Goal: Information Seeking & Learning: Learn about a topic

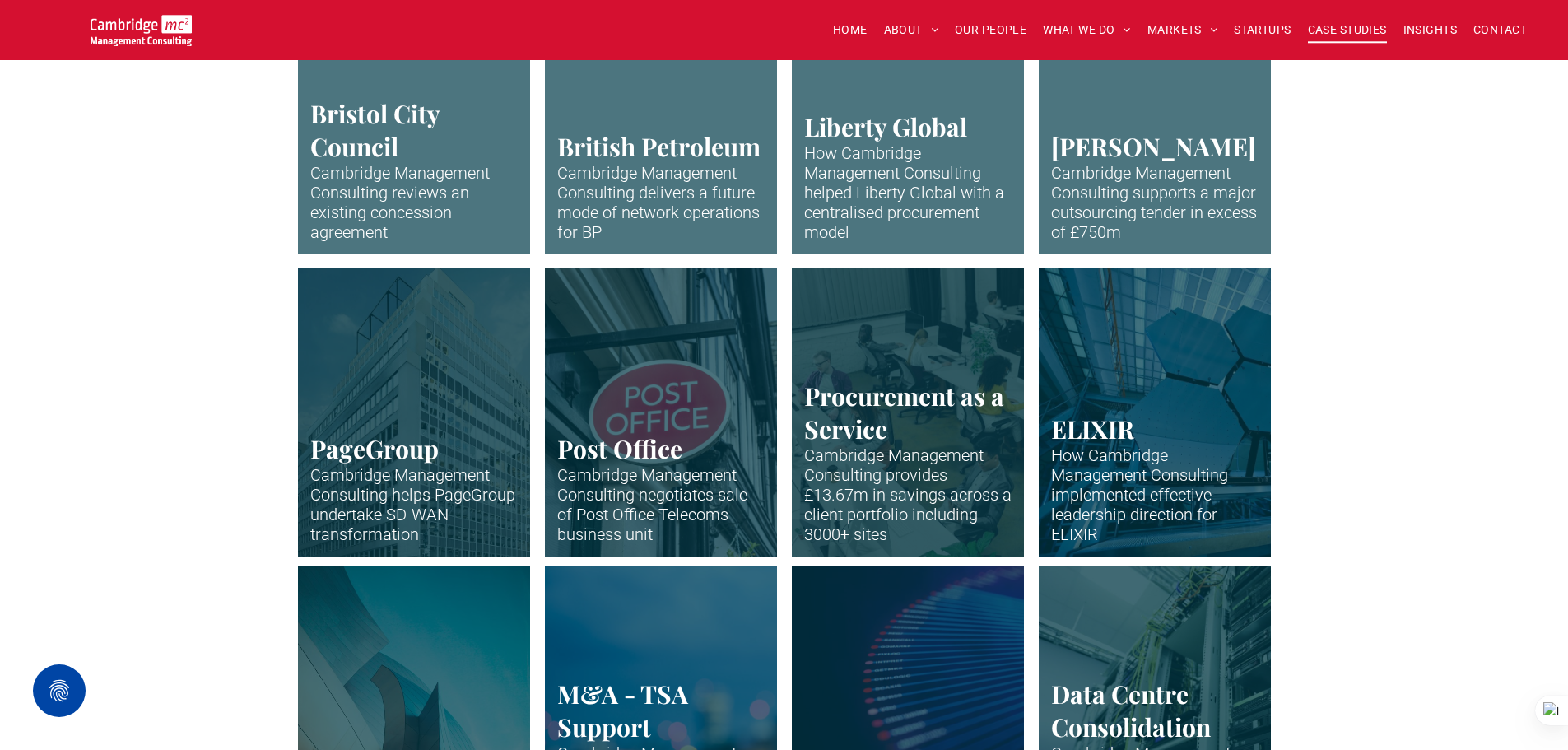
scroll to position [577, 0]
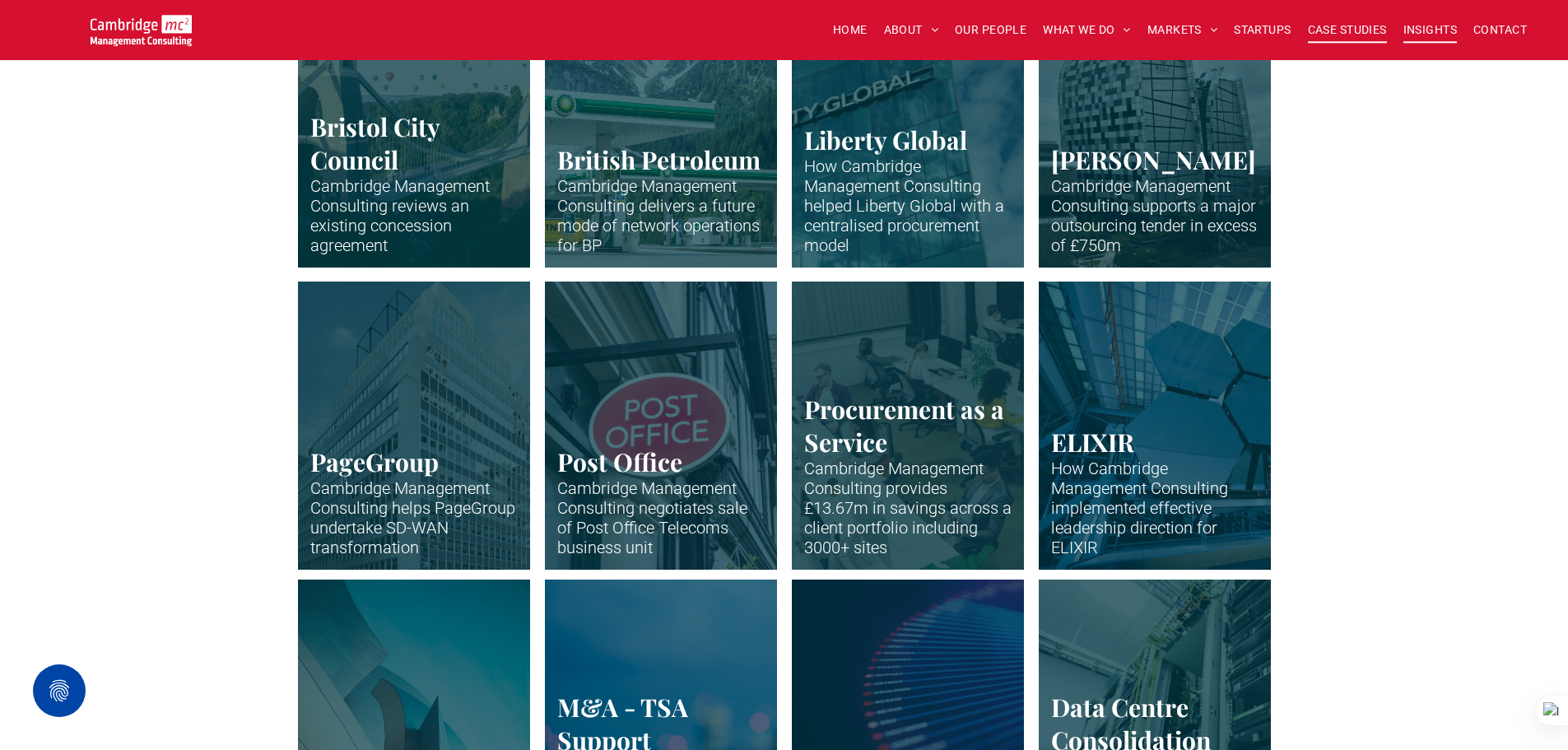
click at [1423, 33] on span "INSIGHTS" at bounding box center [1430, 29] width 53 height 26
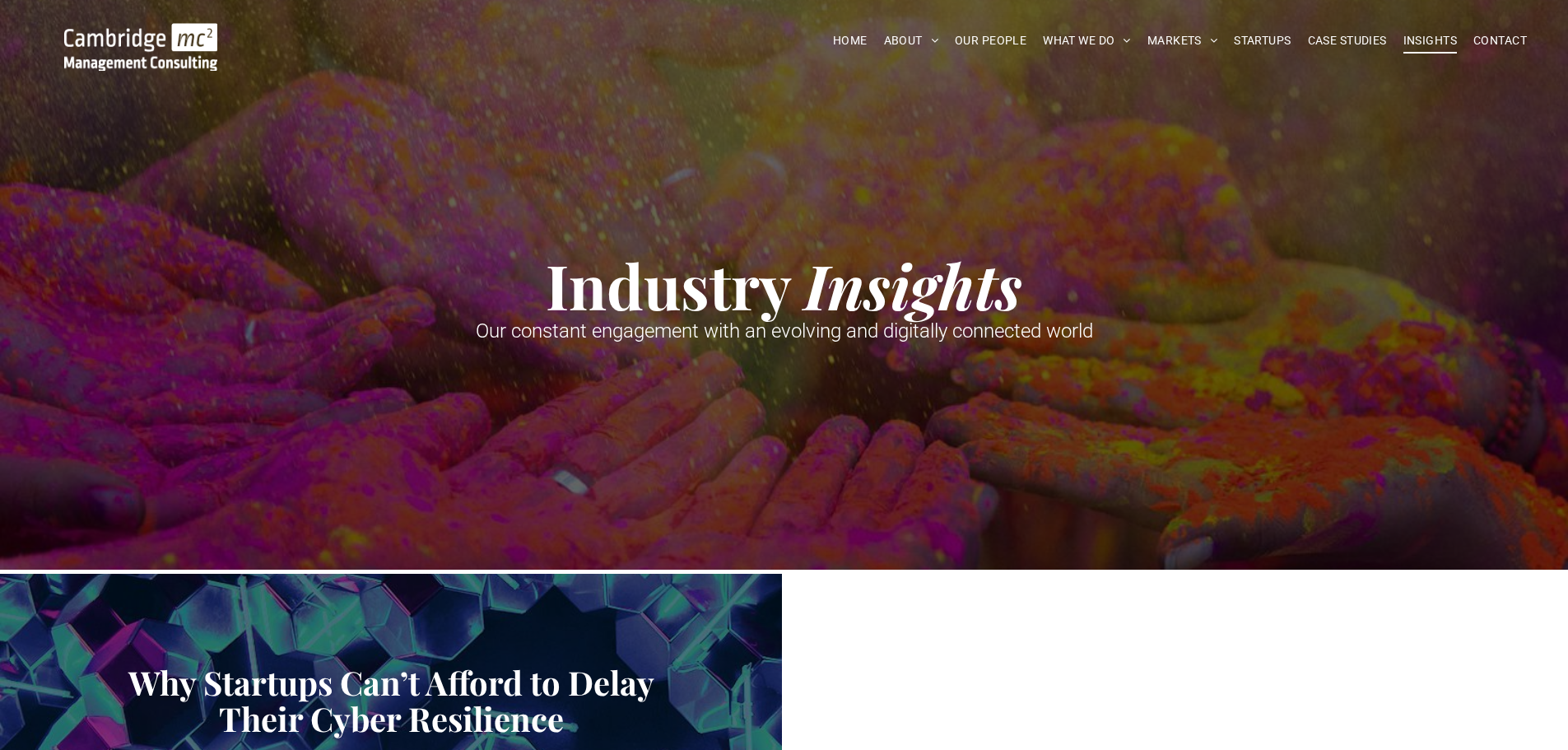
scroll to position [648, 0]
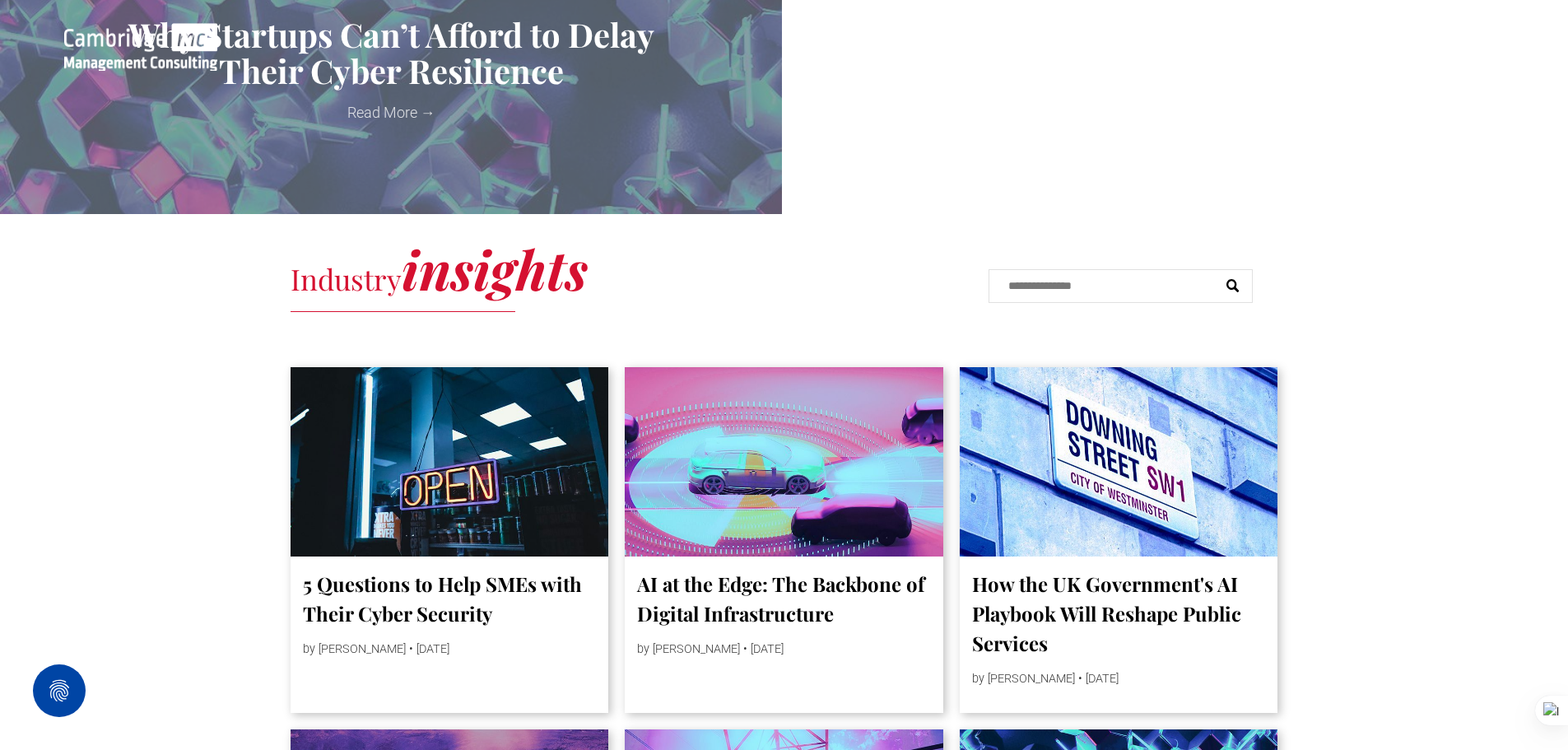
click at [1061, 296] on input "Search" at bounding box center [1120, 286] width 264 height 34
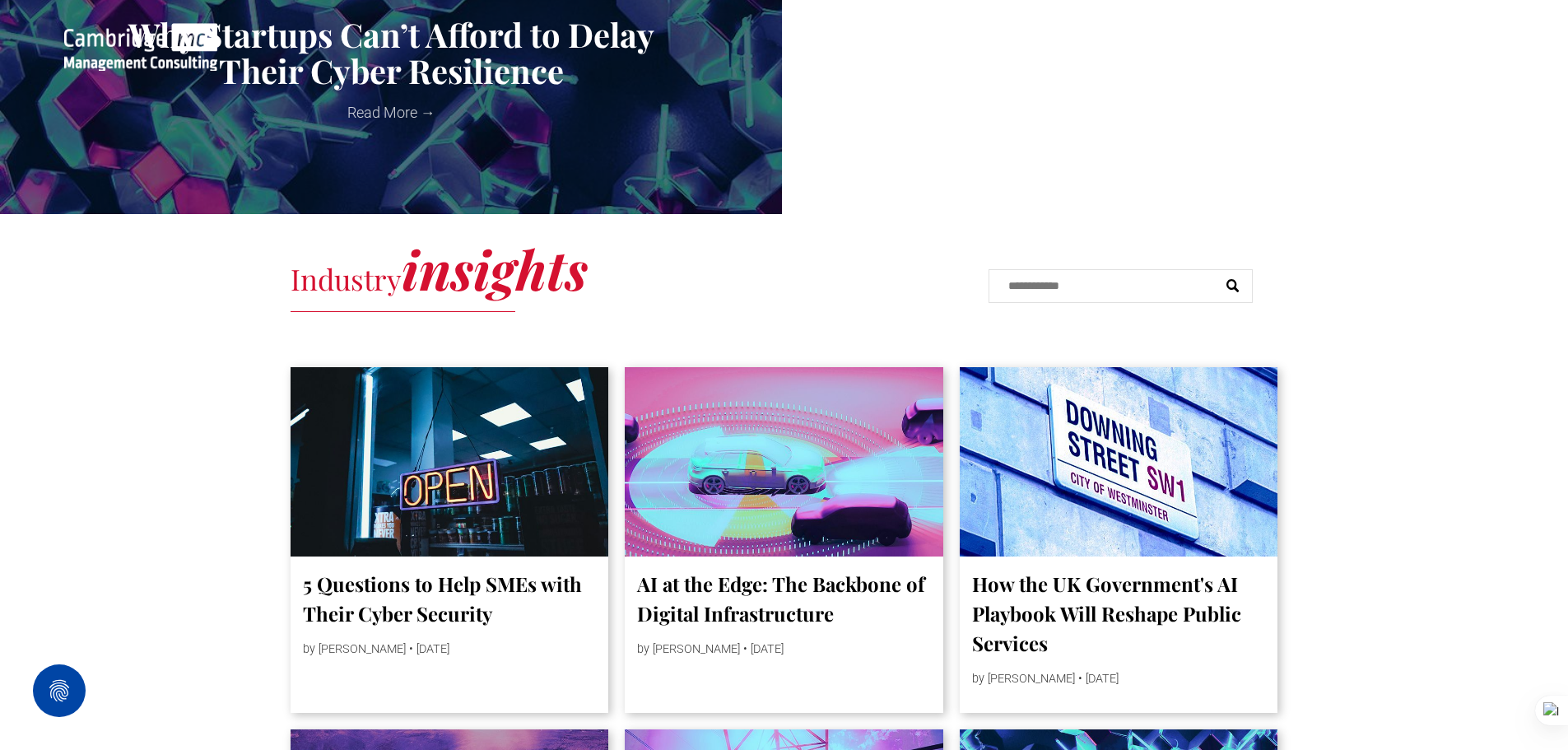
type input "**********"
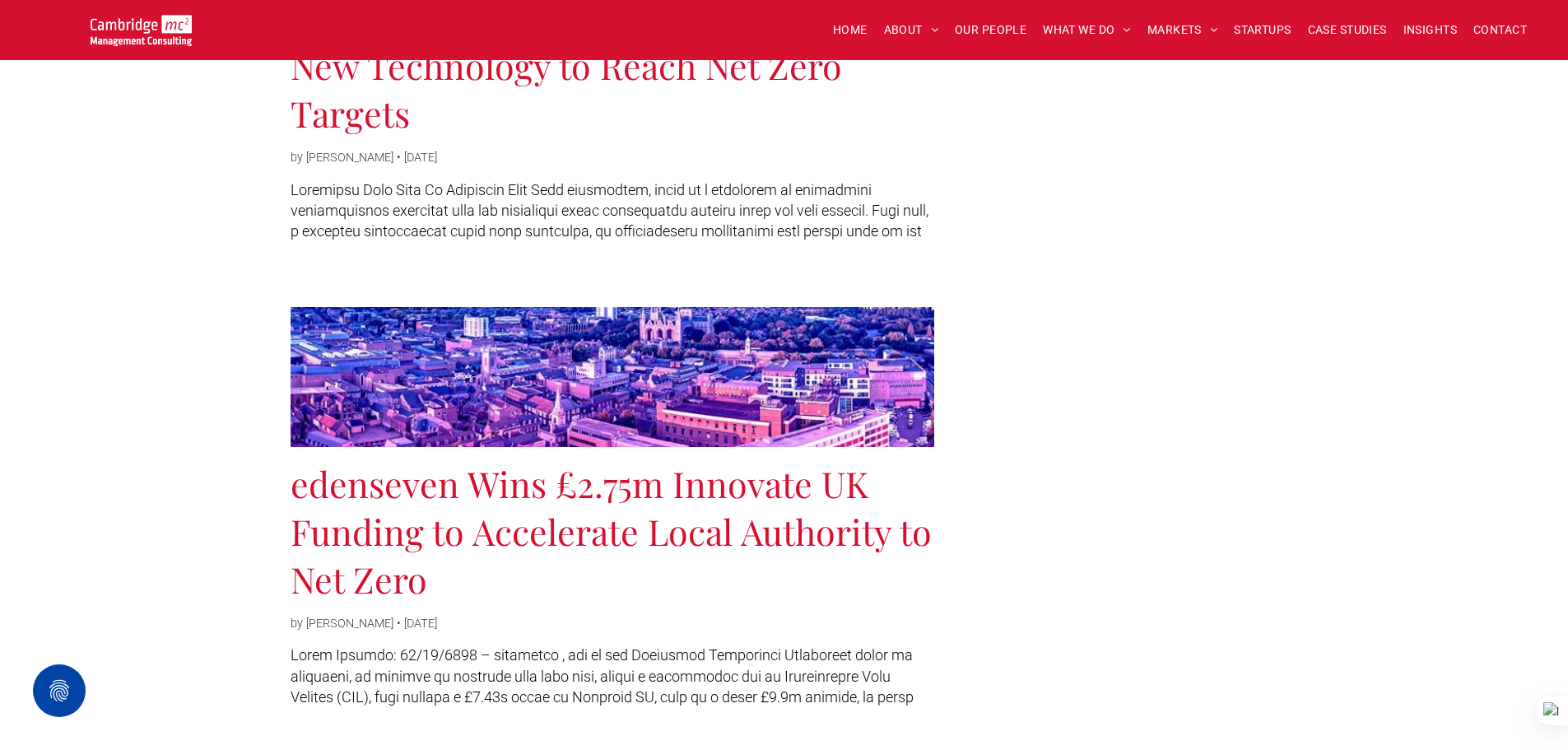
scroll to position [165, 0]
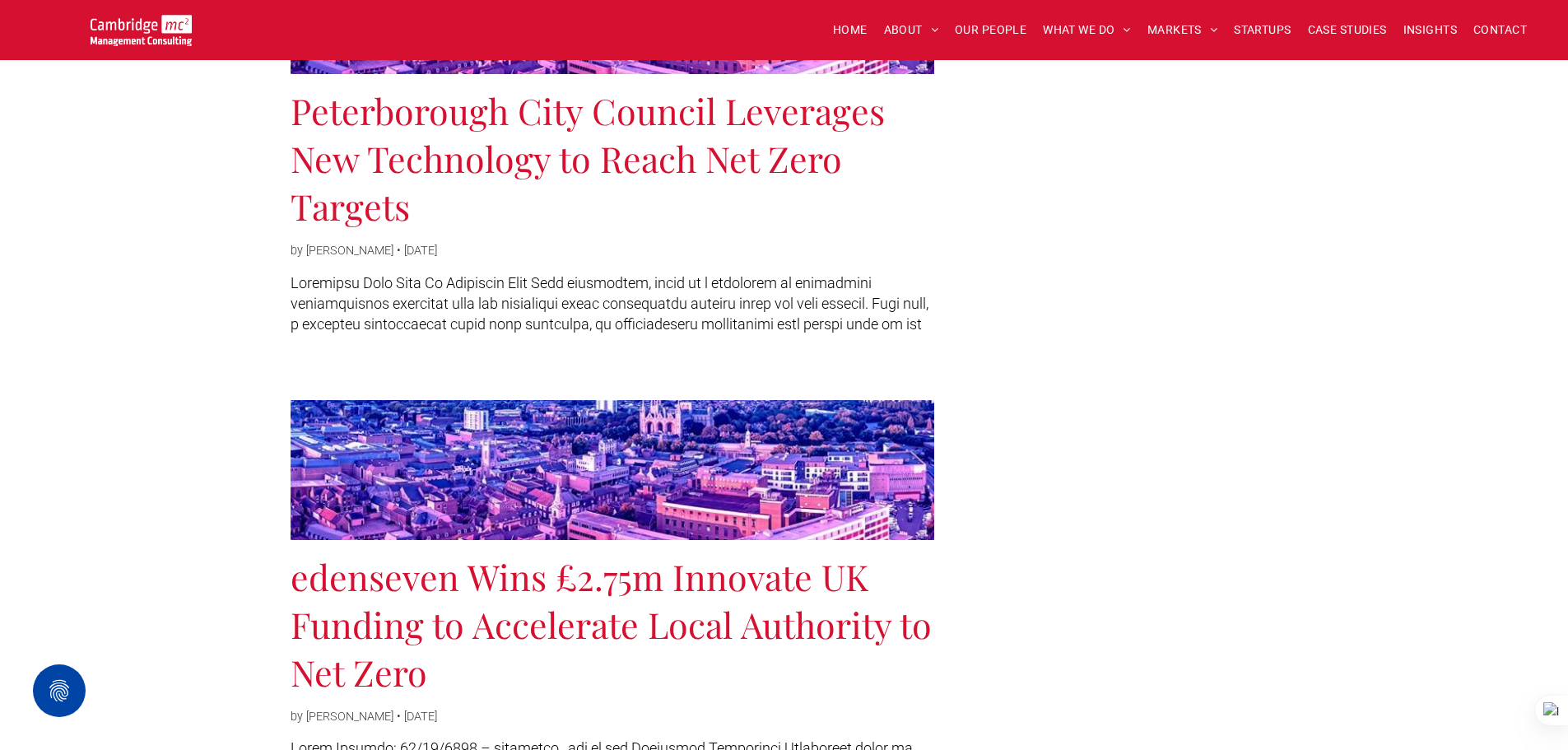
click at [554, 160] on link "Peterborough City Council Leverages New Technology to Reach Net Zero Targets" at bounding box center [612, 157] width 643 height 143
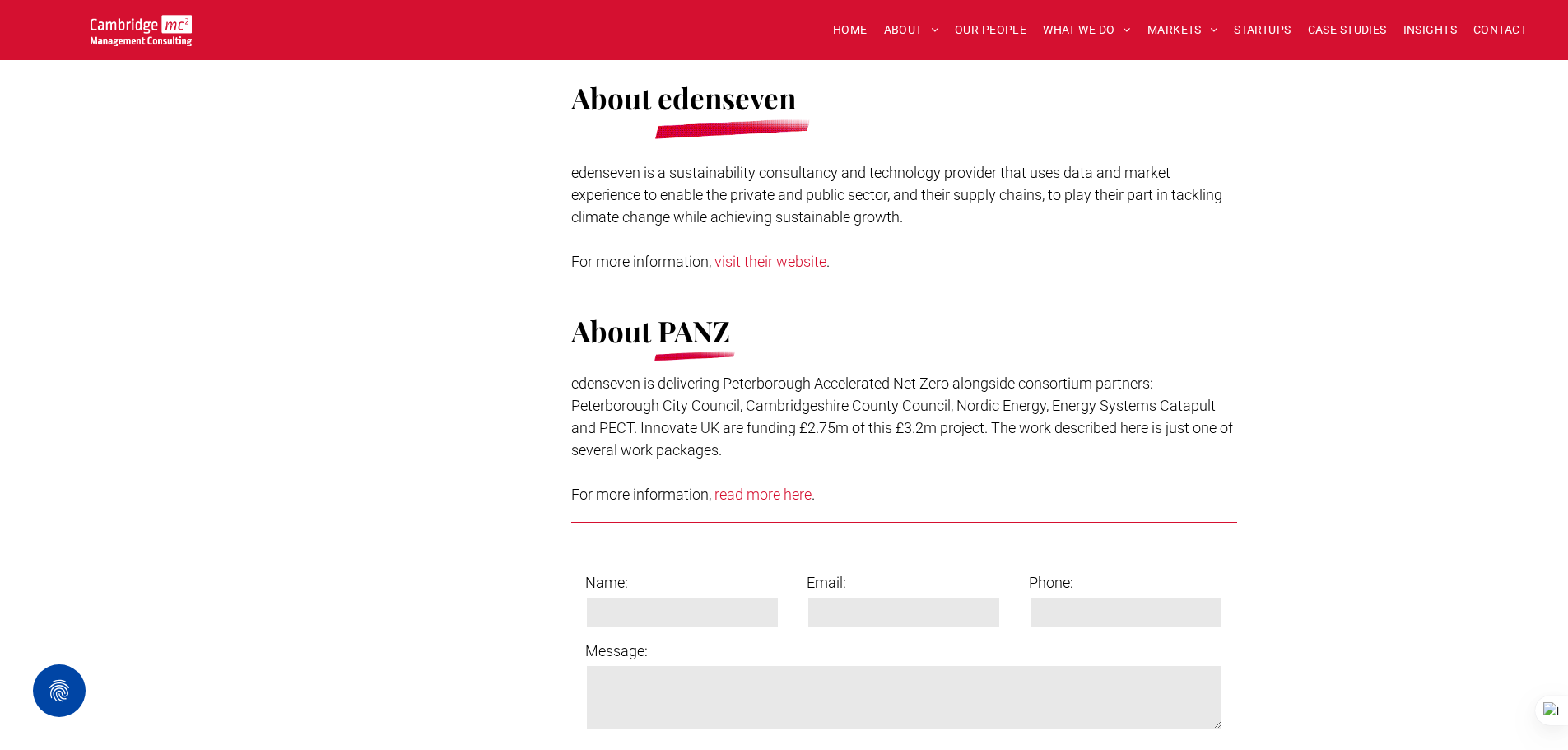
scroll to position [2881, 0]
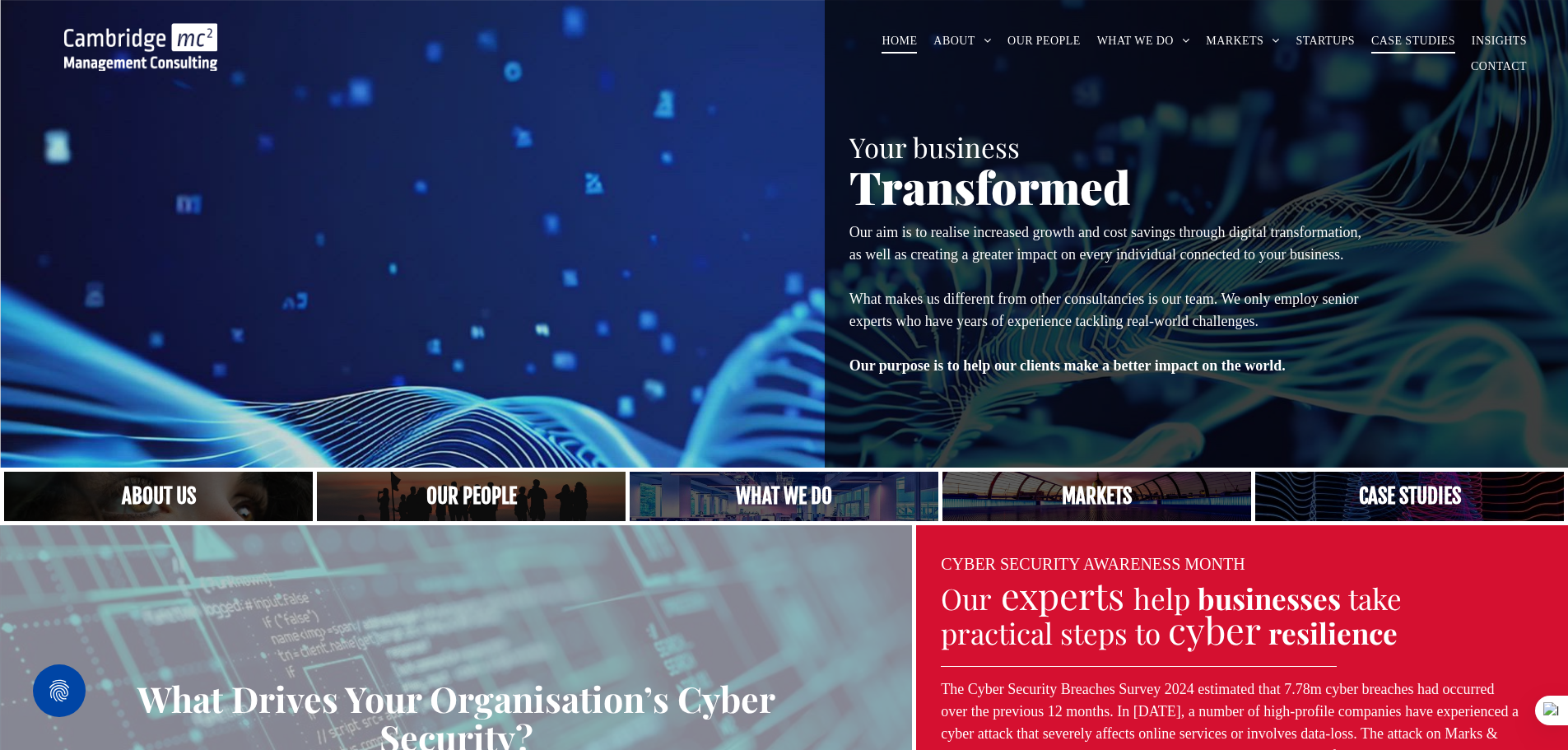
drag, startPoint x: 0, startPoint y: 0, endPoint x: 1412, endPoint y: 37, distance: 1412.5
click at [1412, 37] on span "CASE STUDIES" at bounding box center [1413, 40] width 84 height 26
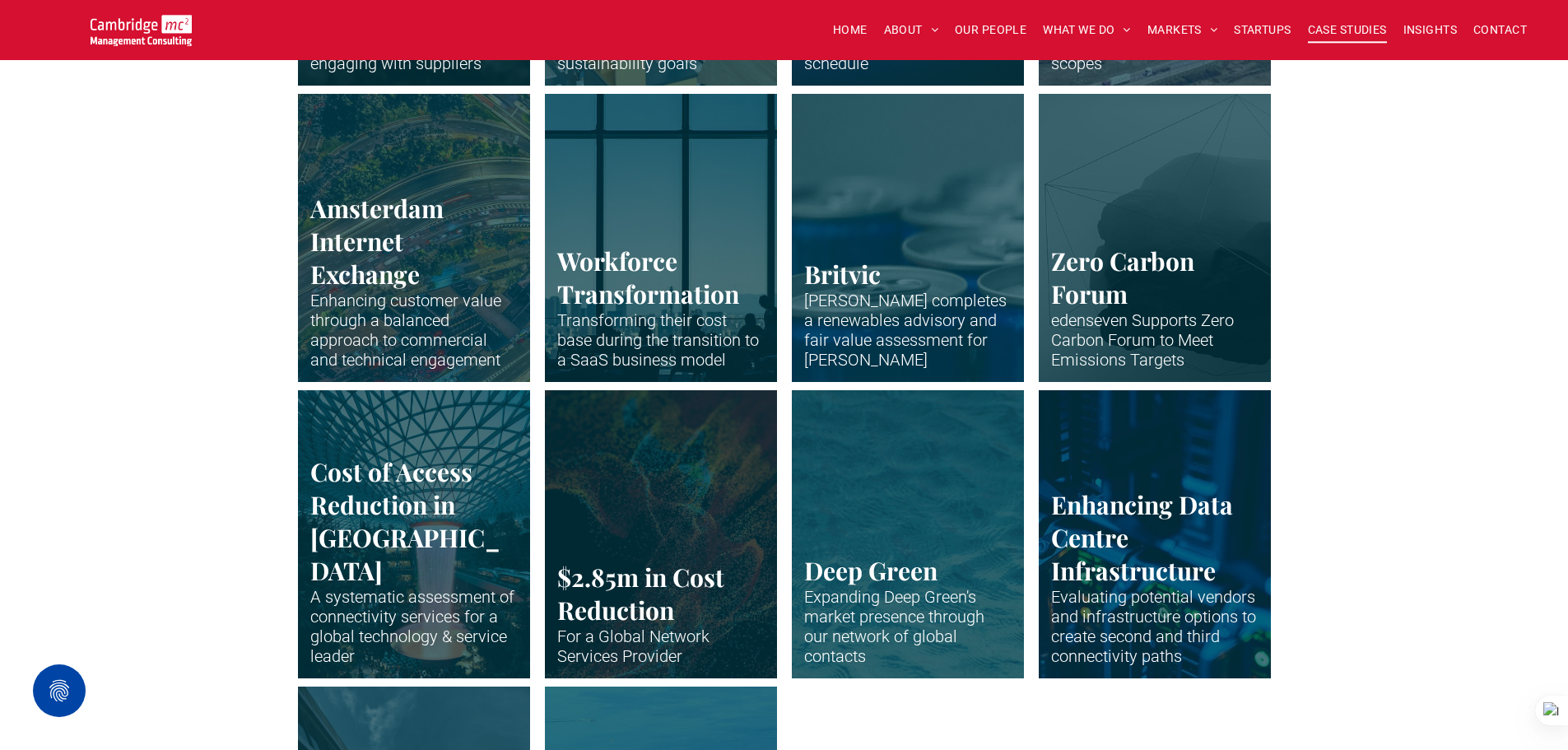
scroll to position [3383, 0]
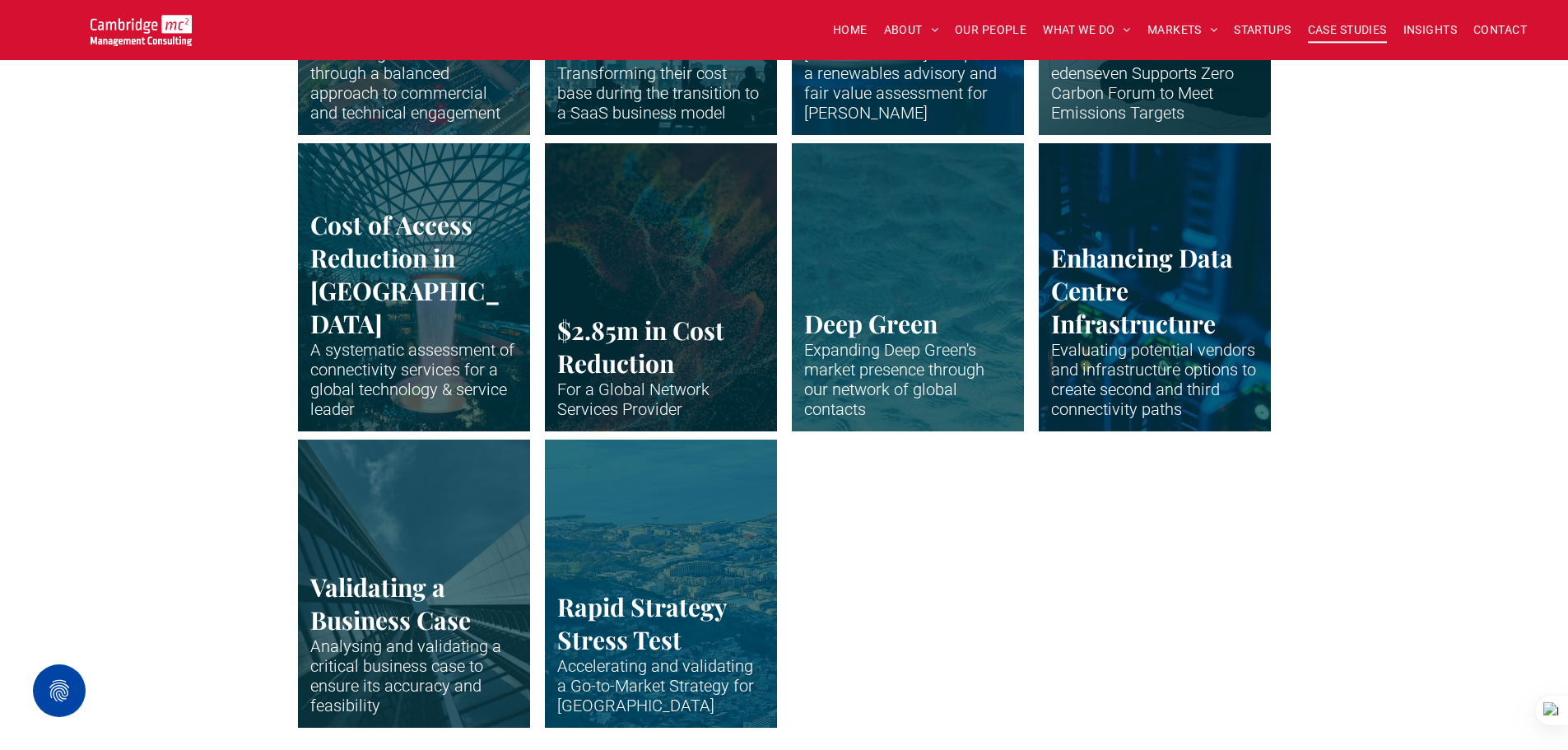
click at [687, 503] on link at bounding box center [660, 583] width 247 height 305
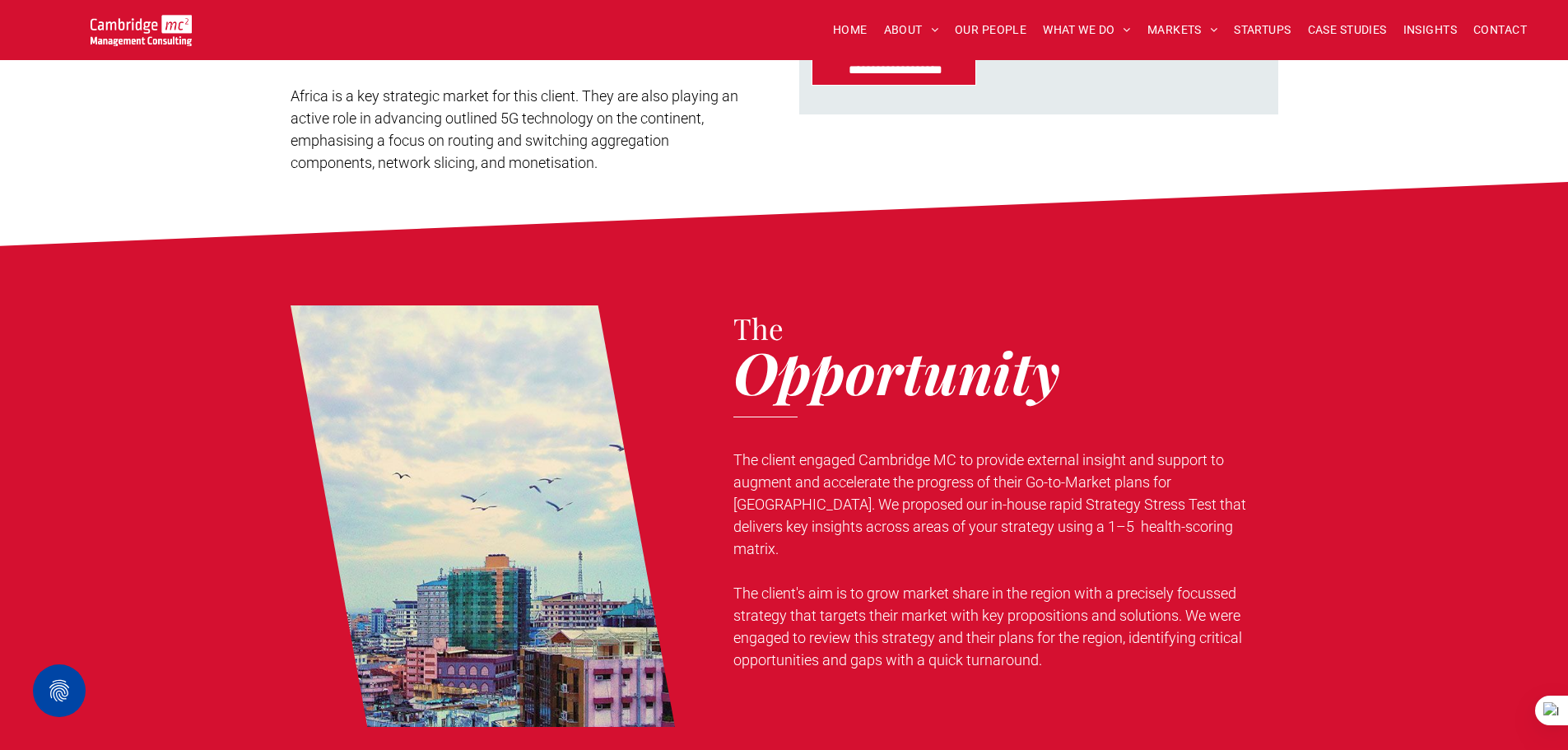
scroll to position [741, 0]
